Goal: Find specific page/section: Find specific page/section

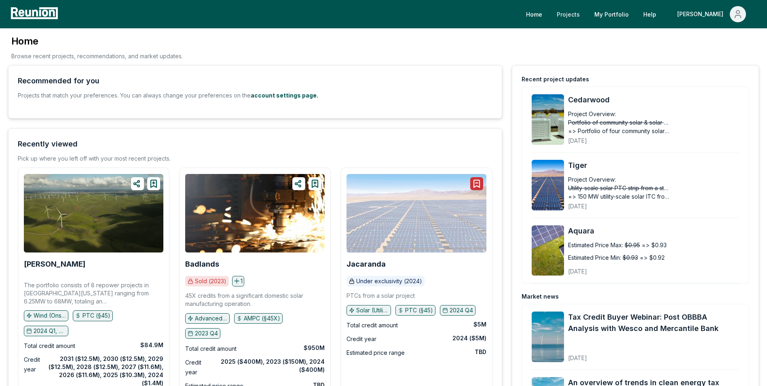
click at [586, 17] on link "Projects" at bounding box center [568, 14] width 36 height 16
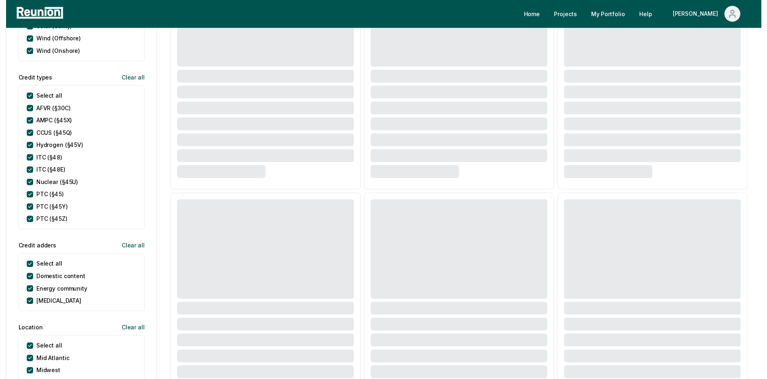
scroll to position [404, 0]
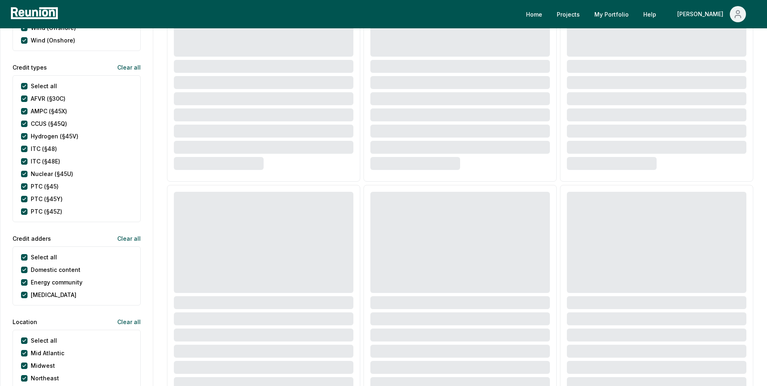
click at [43, 86] on label "Select all" at bounding box center [44, 86] width 26 height 8
click at [27, 86] on types "Select all" at bounding box center [24, 86] width 6 height 6
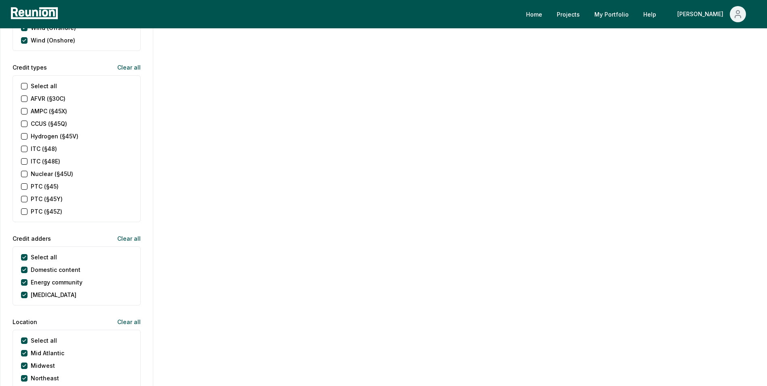
click at [23, 187] on \(§45\) "PTC (§45)" at bounding box center [24, 186] width 6 height 6
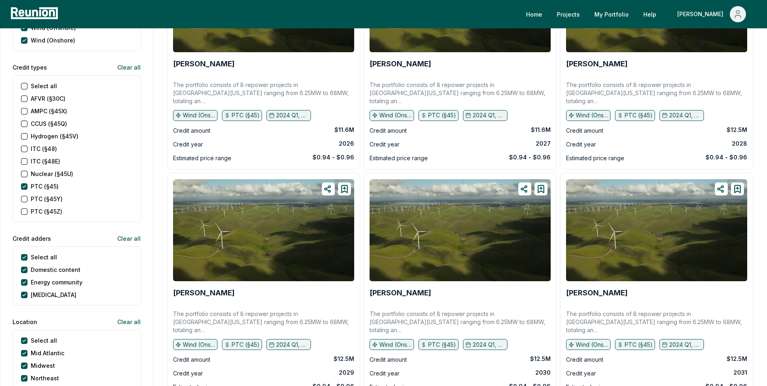
click at [24, 111] on \(§45X\) "AMPC (§45X)" at bounding box center [24, 111] width 6 height 6
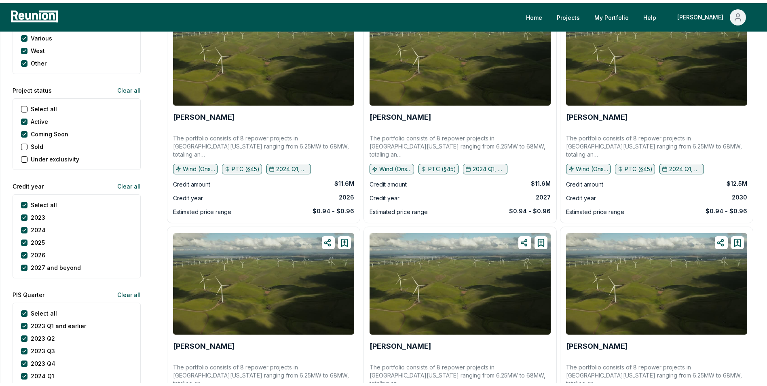
scroll to position [808, 0]
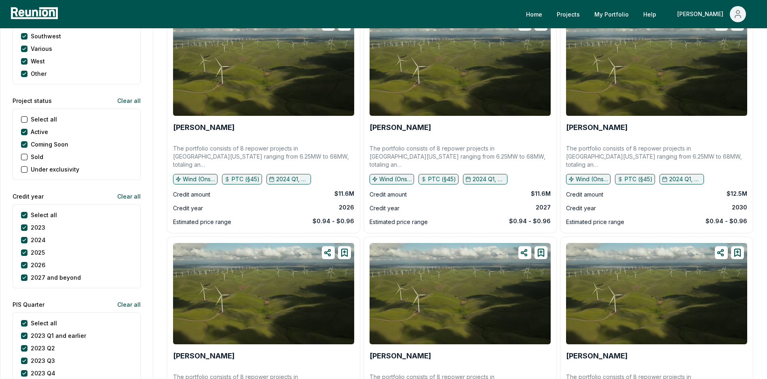
click at [43, 217] on label "Select all" at bounding box center [44, 215] width 26 height 8
click at [27, 217] on year "Select all" at bounding box center [24, 215] width 6 height 6
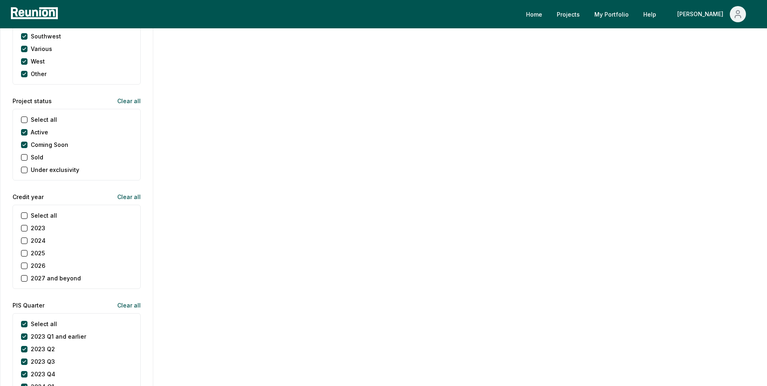
click at [41, 253] on label "2025" at bounding box center [38, 253] width 14 height 8
click at [27, 253] on button "2025" at bounding box center [24, 253] width 6 height 6
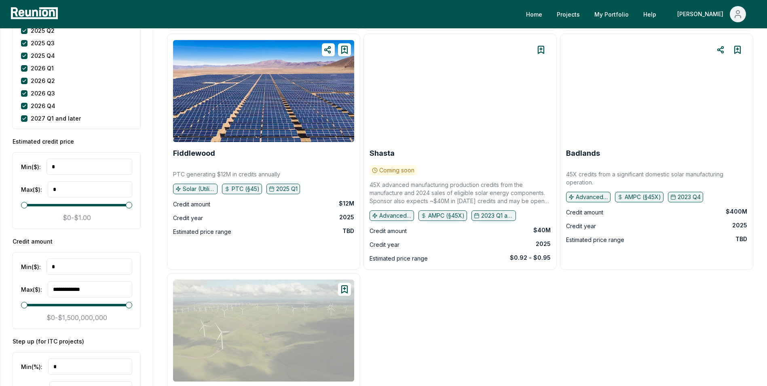
scroll to position [1212, 0]
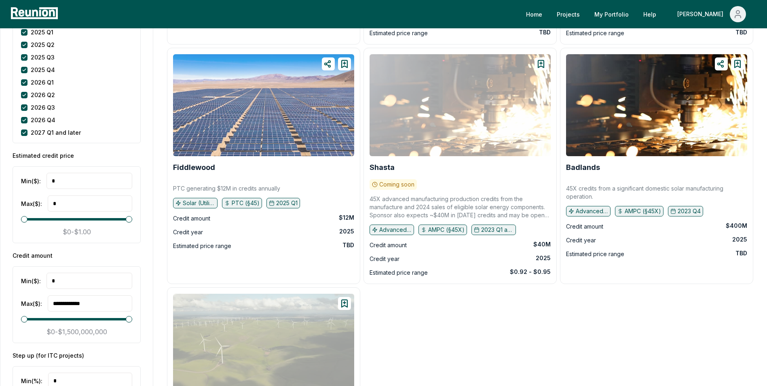
click at [209, 146] on img at bounding box center [263, 105] width 181 height 102
